Goal: Task Accomplishment & Management: Use online tool/utility

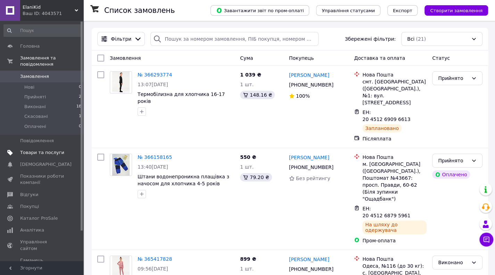
click at [55, 149] on span "Товари та послуги" at bounding box center [42, 152] width 44 height 6
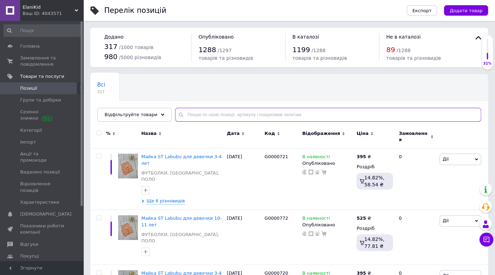
click at [202, 115] on input "text" at bounding box center [328, 115] width 306 height 14
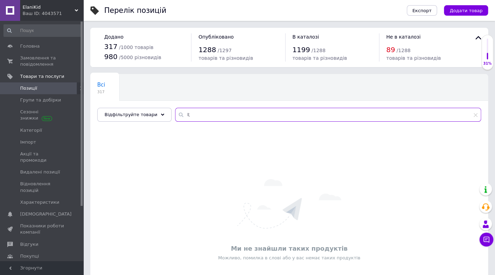
type input "l"
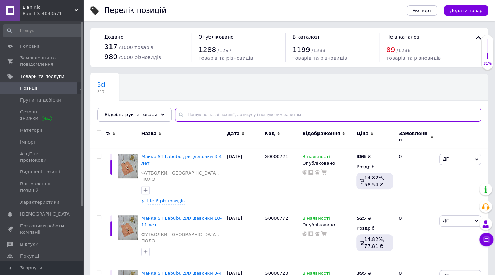
type input "ж"
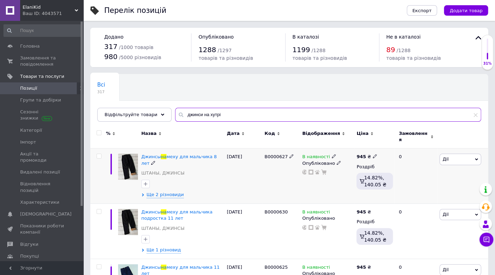
type input "джинси на хутрі"
click at [155, 160] on icon at bounding box center [153, 162] width 4 height 4
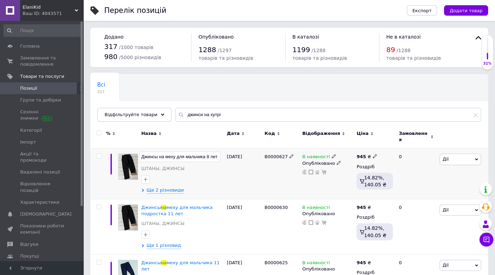
click at [170, 182] on div "Джинсы на меху для мальчика 8 лет ШТАНЫ, ДЖИНСЫ Ще 2 різновиди" at bounding box center [182, 173] width 85 height 51
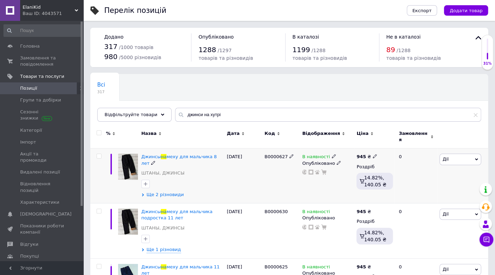
click at [170, 191] on span "Ще 2 різновиди" at bounding box center [166, 194] width 38 height 6
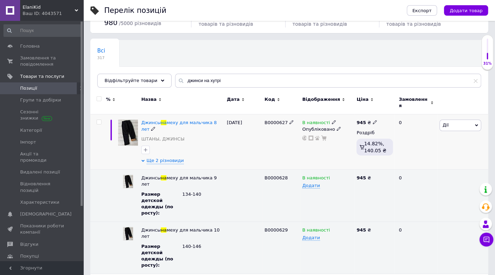
scroll to position [34, 0]
click at [471, 119] on span "Дії" at bounding box center [460, 124] width 42 height 11
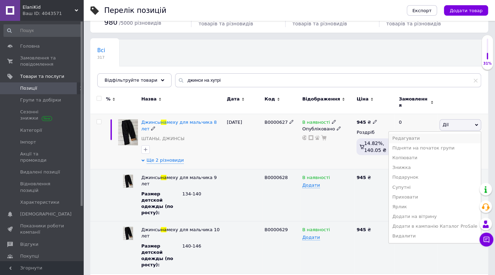
click at [429, 134] on li "Редагувати" at bounding box center [435, 138] width 92 height 10
